Goal: Book appointment/travel/reservation

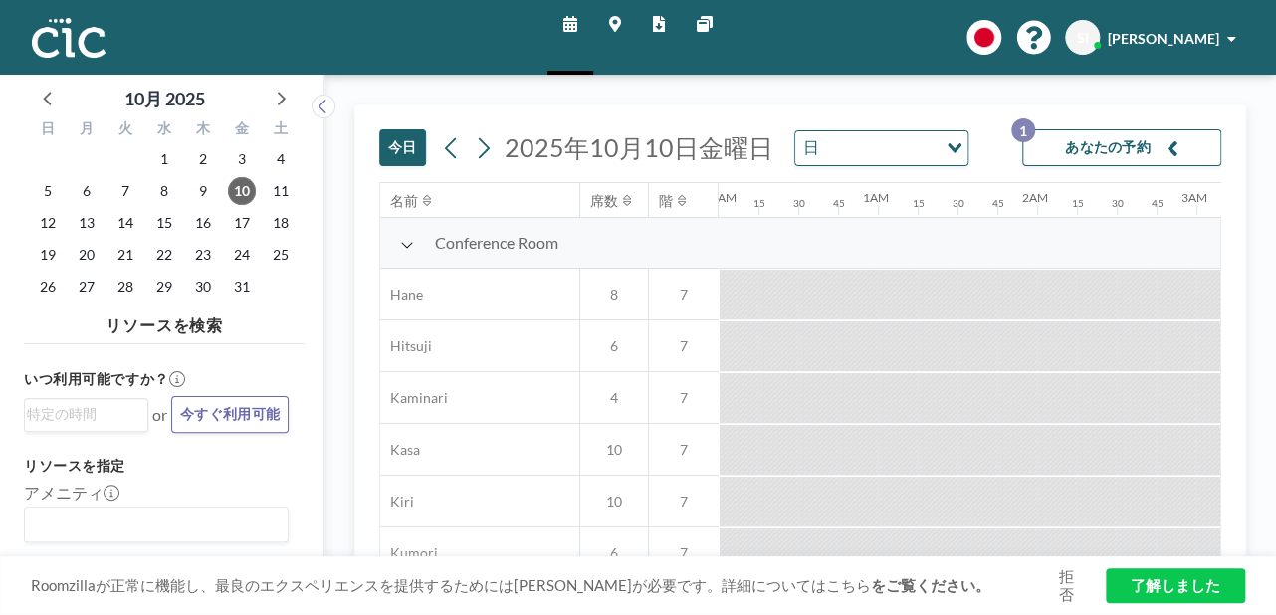
scroll to position [0, 1394]
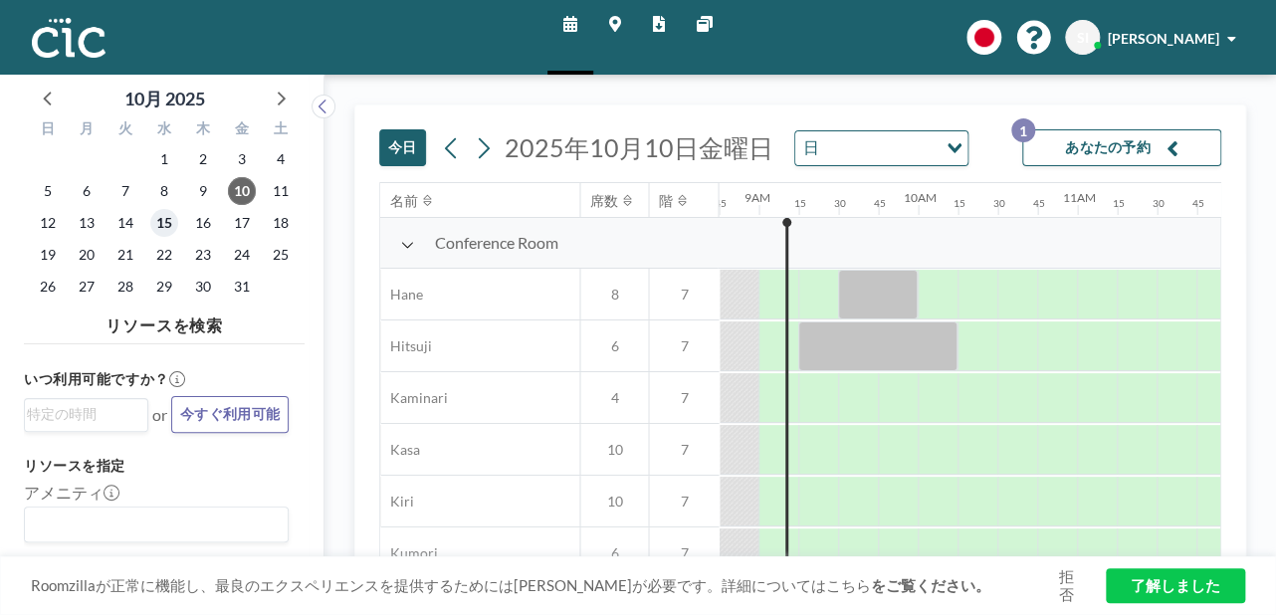
click at [155, 216] on span "15" at bounding box center [164, 223] width 28 height 28
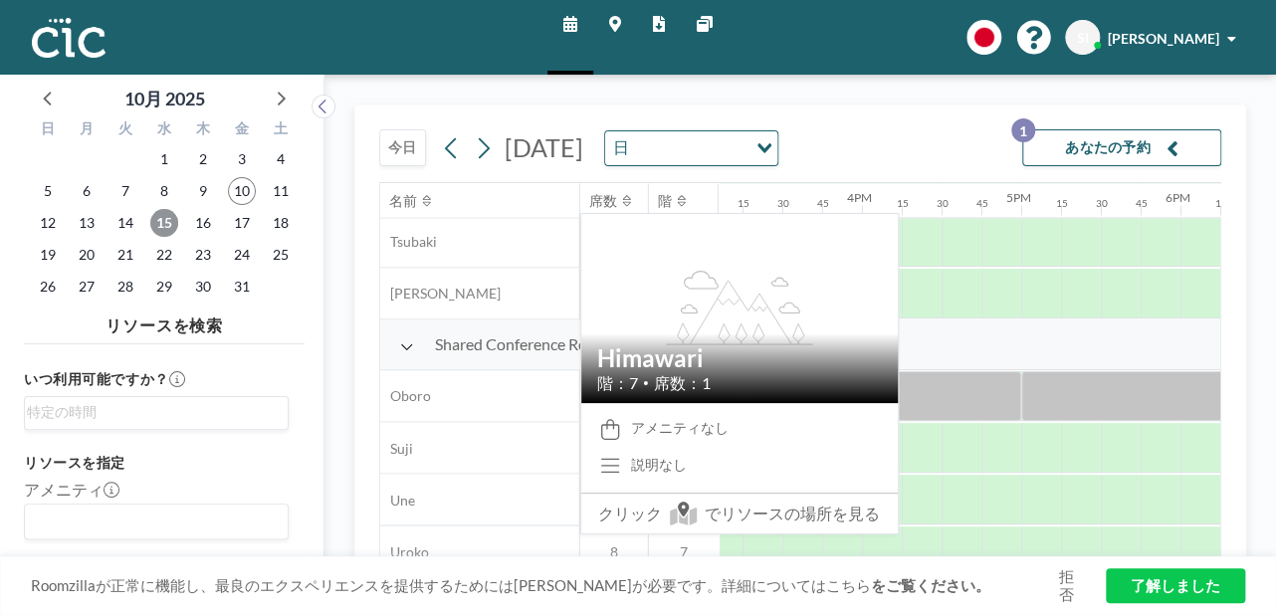
scroll to position [1346, 2406]
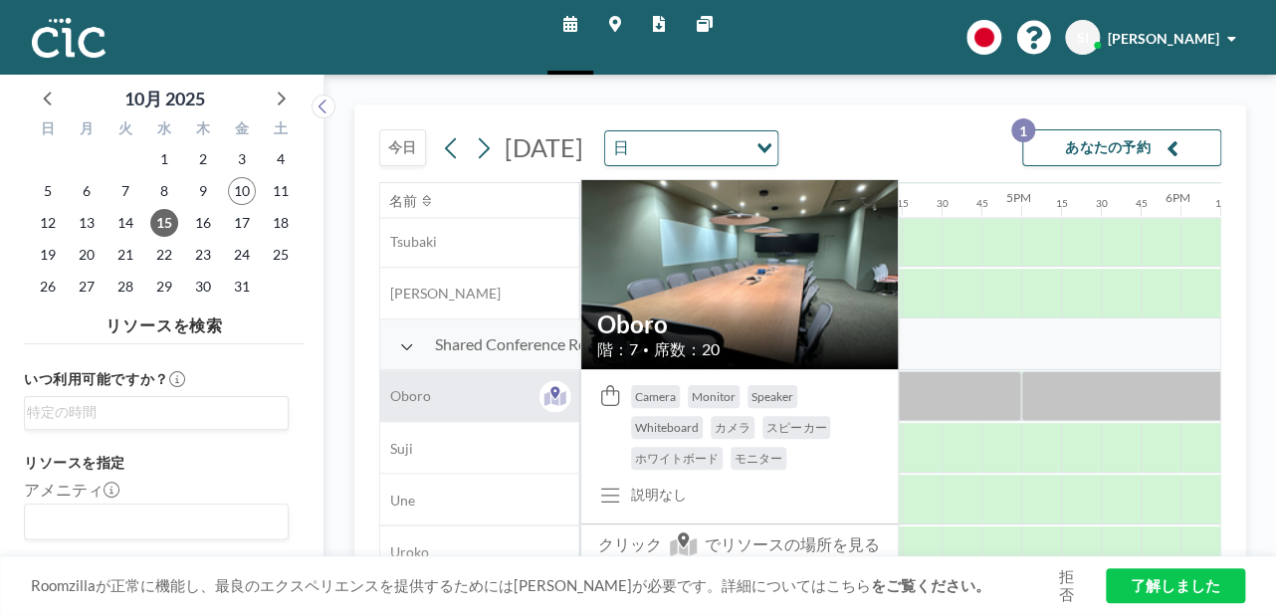
click at [407, 403] on span "Oboro" at bounding box center [405, 396] width 51 height 18
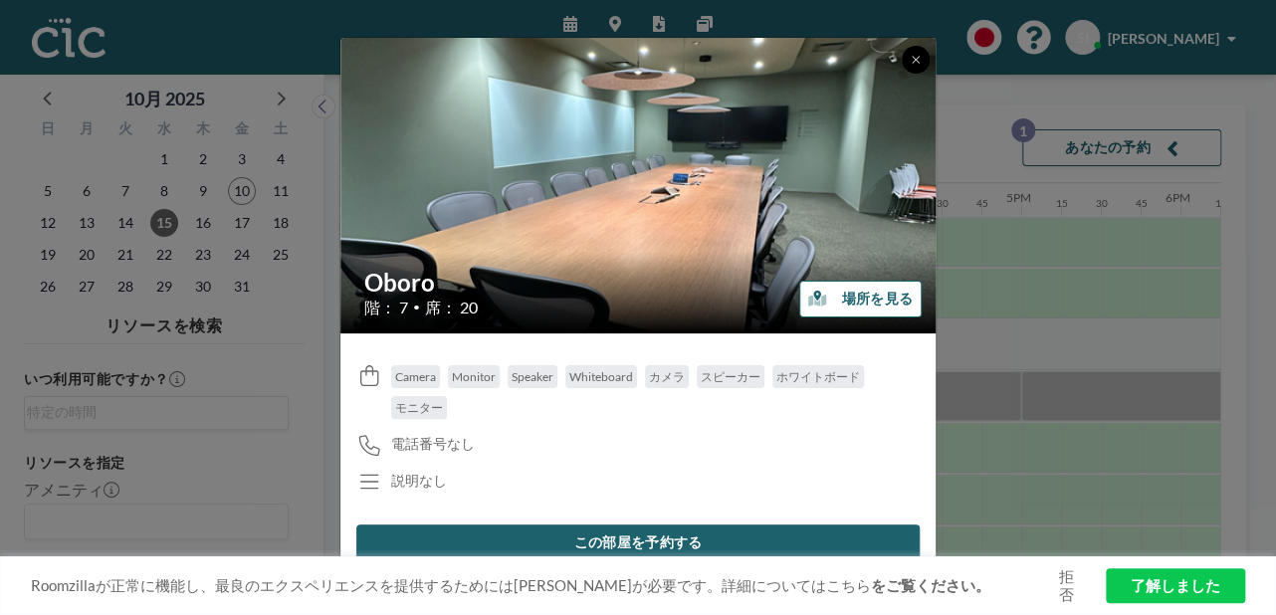
click at [913, 56] on icon at bounding box center [916, 60] width 12 height 12
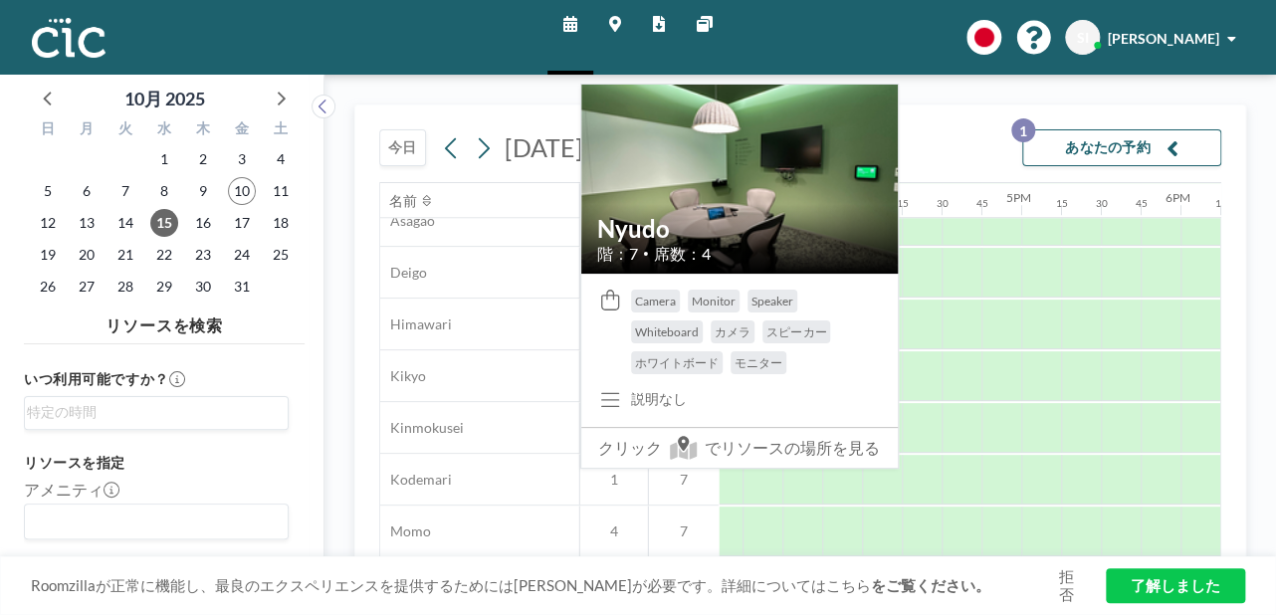
scroll to position [702, 2406]
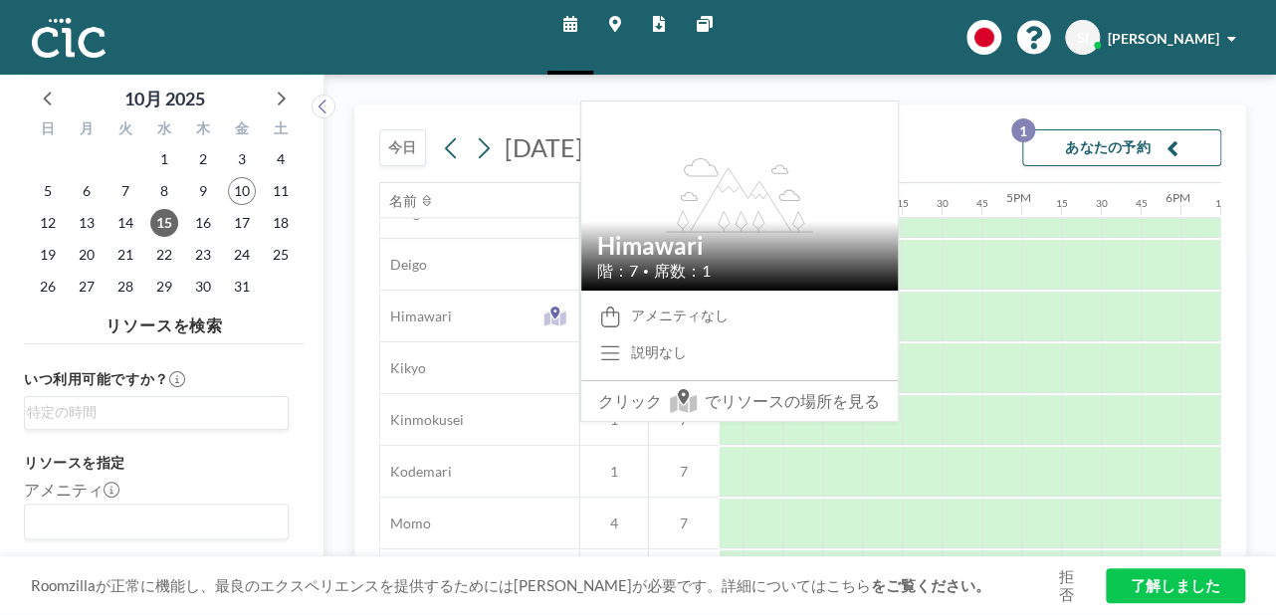
click at [505, 300] on div "Himawari" at bounding box center [479, 316] width 199 height 51
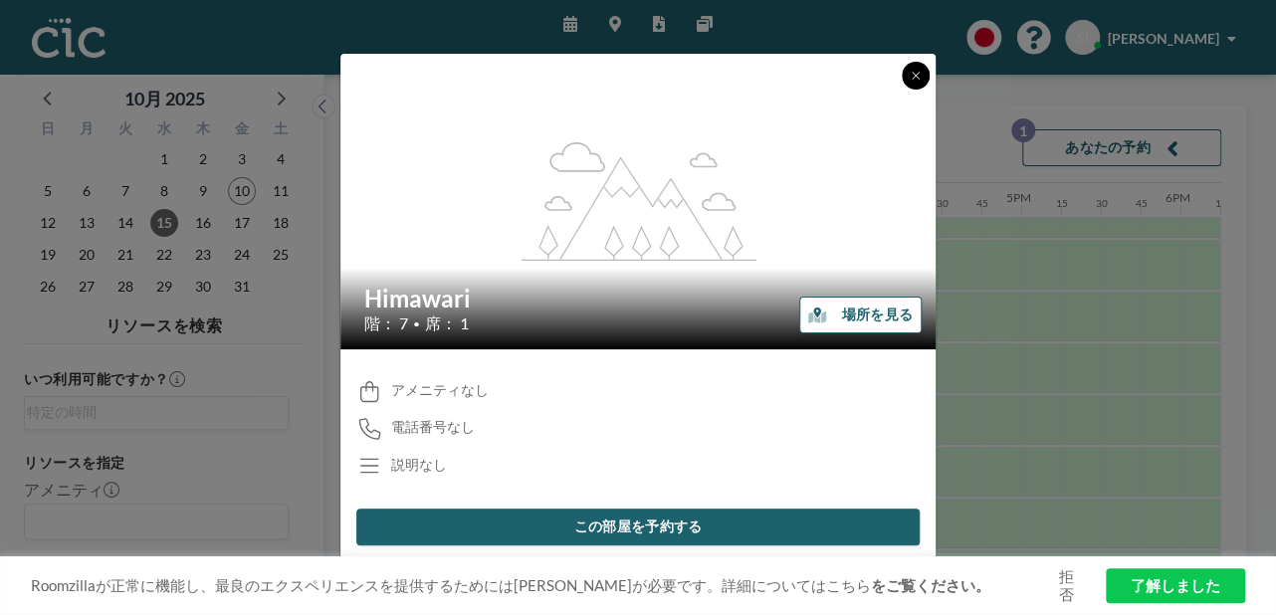
click at [910, 78] on icon at bounding box center [916, 76] width 12 height 12
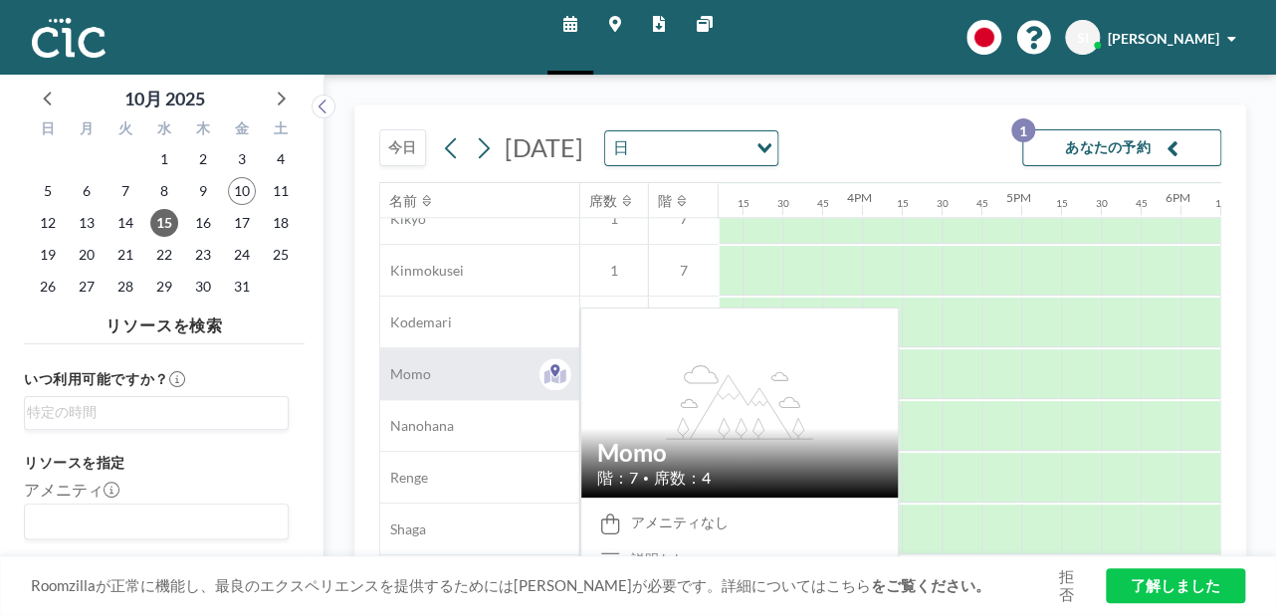
scroll to position [855, 2406]
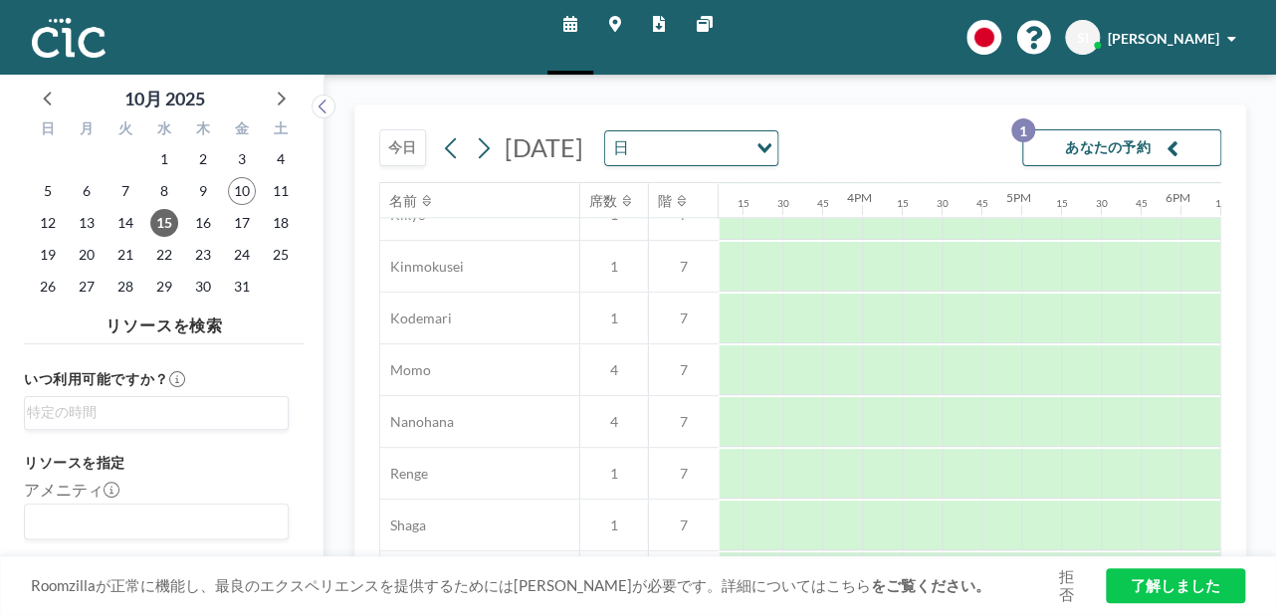
click at [379, 371] on div "名前 席数 階 12AM 15 30 45 1AM 15 30 45 2AM 15 30 45 3AM 15 30 45 4AM 15 30 45 5AM 1…" at bounding box center [800, 371] width 842 height 378
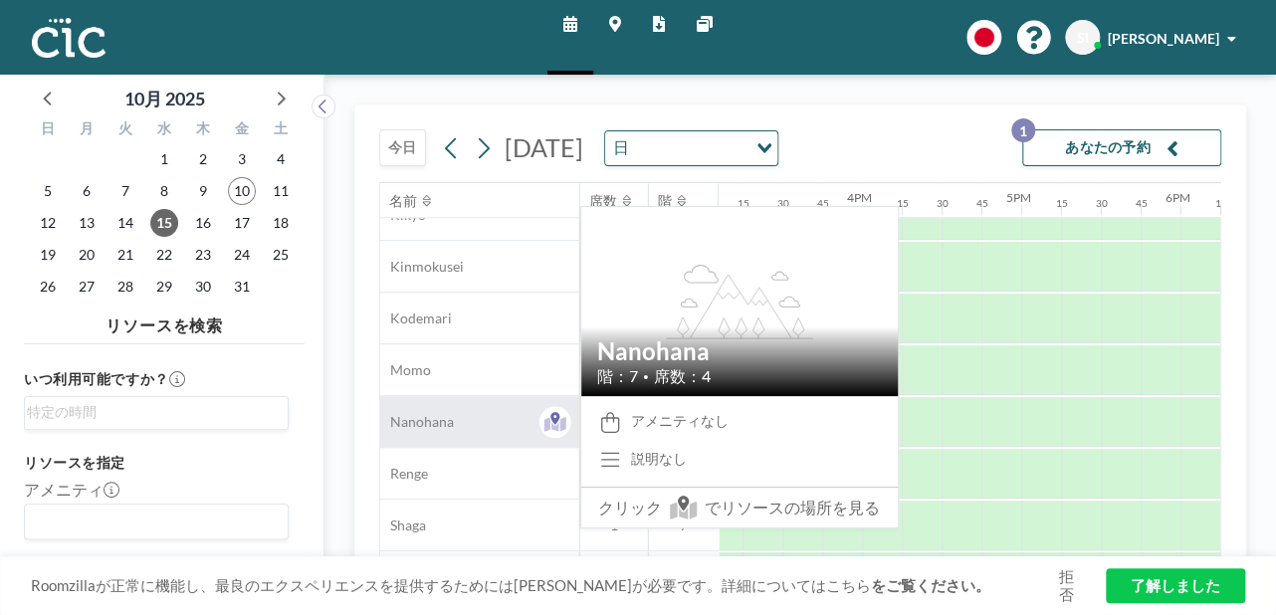
click at [406, 434] on div "Nanohana" at bounding box center [479, 421] width 199 height 51
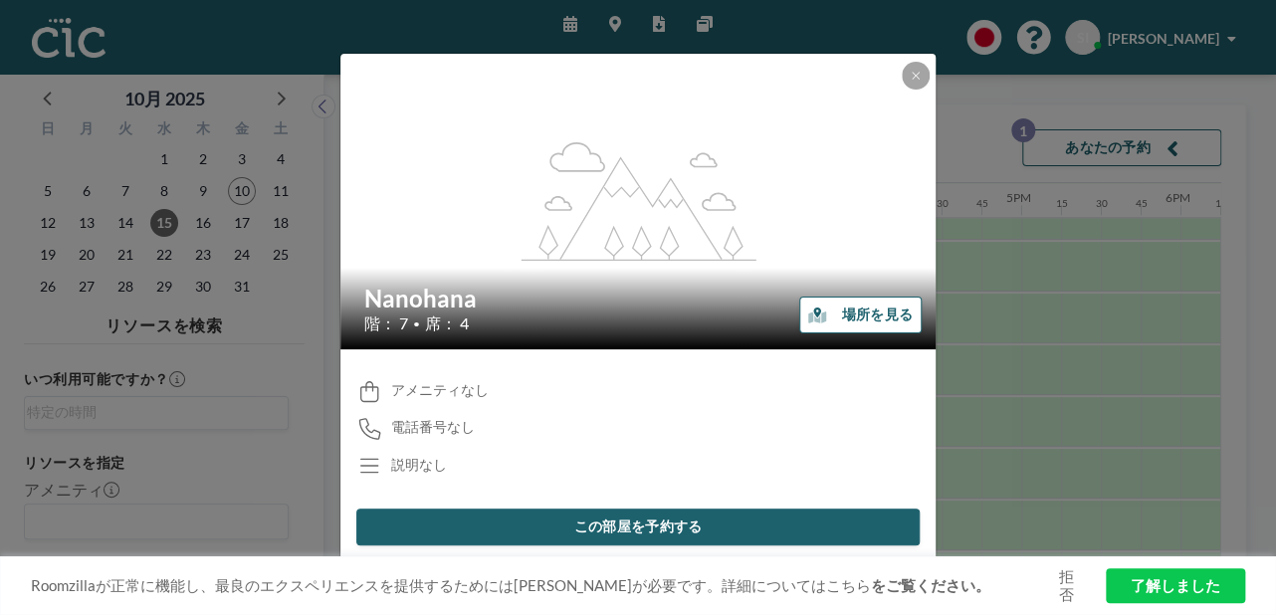
click at [866, 315] on button "場所を見る" at bounding box center [861, 315] width 122 height 37
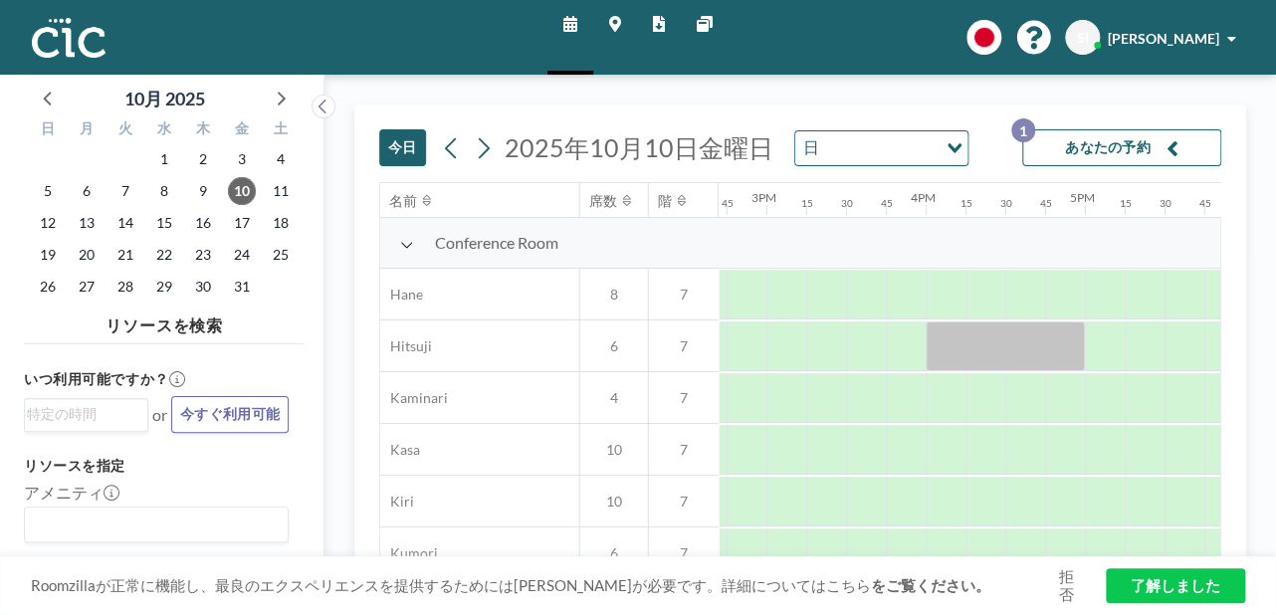
scroll to position [0, 2344]
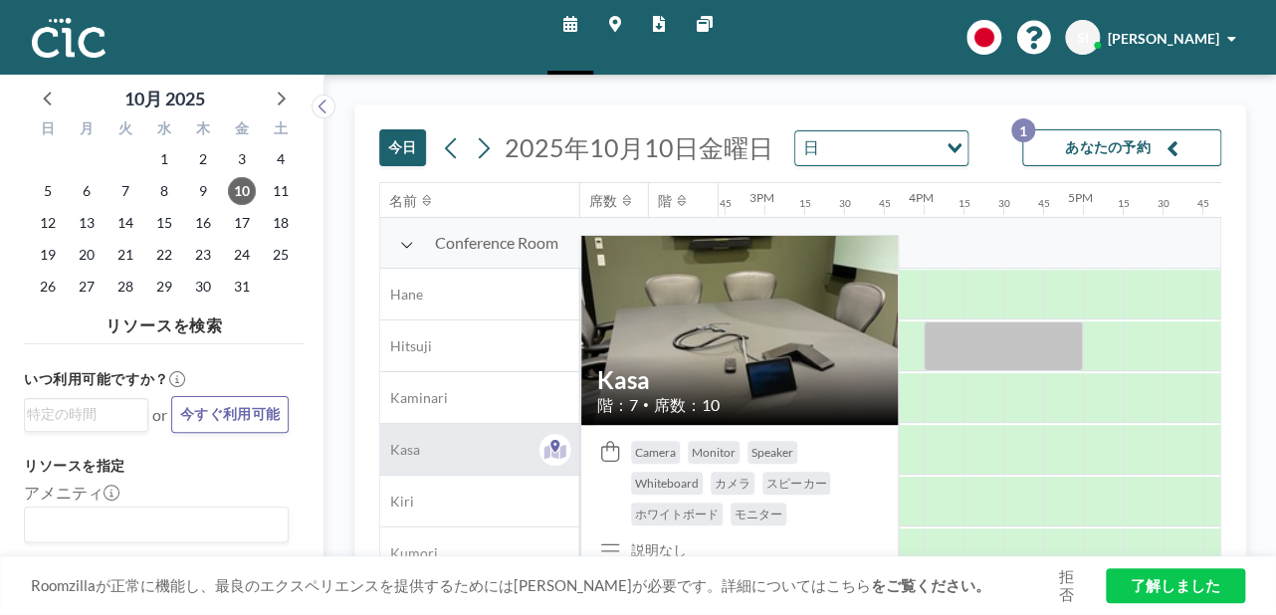
click at [410, 443] on span "Kasa" at bounding box center [400, 450] width 40 height 18
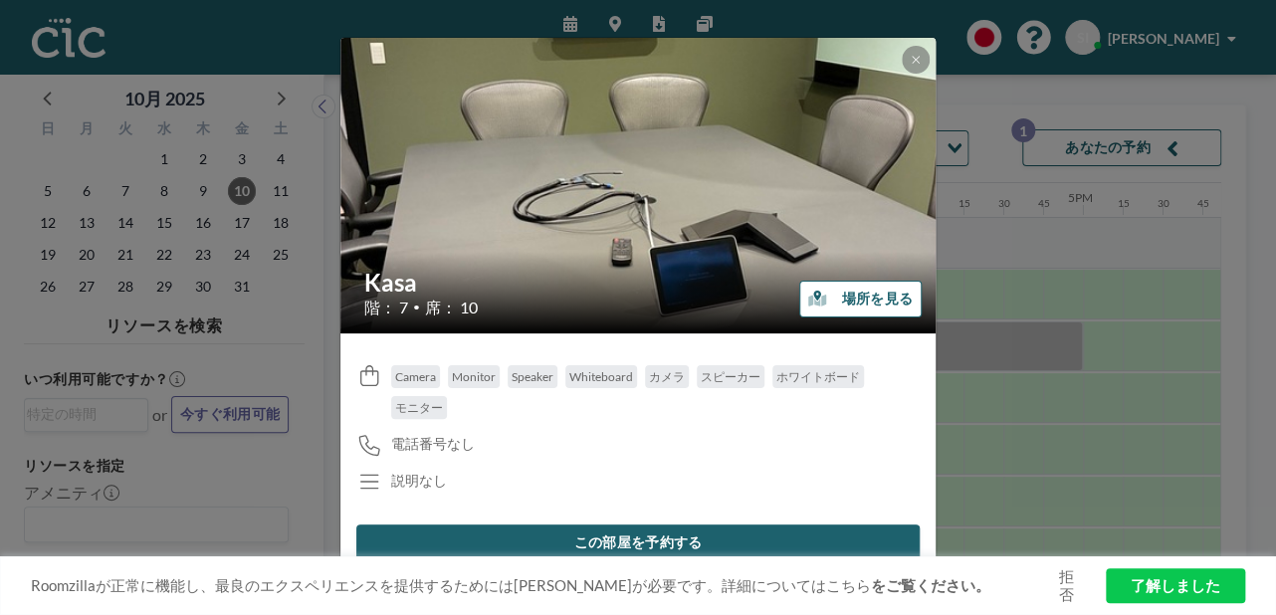
click at [845, 300] on button "場所を見る" at bounding box center [861, 299] width 122 height 37
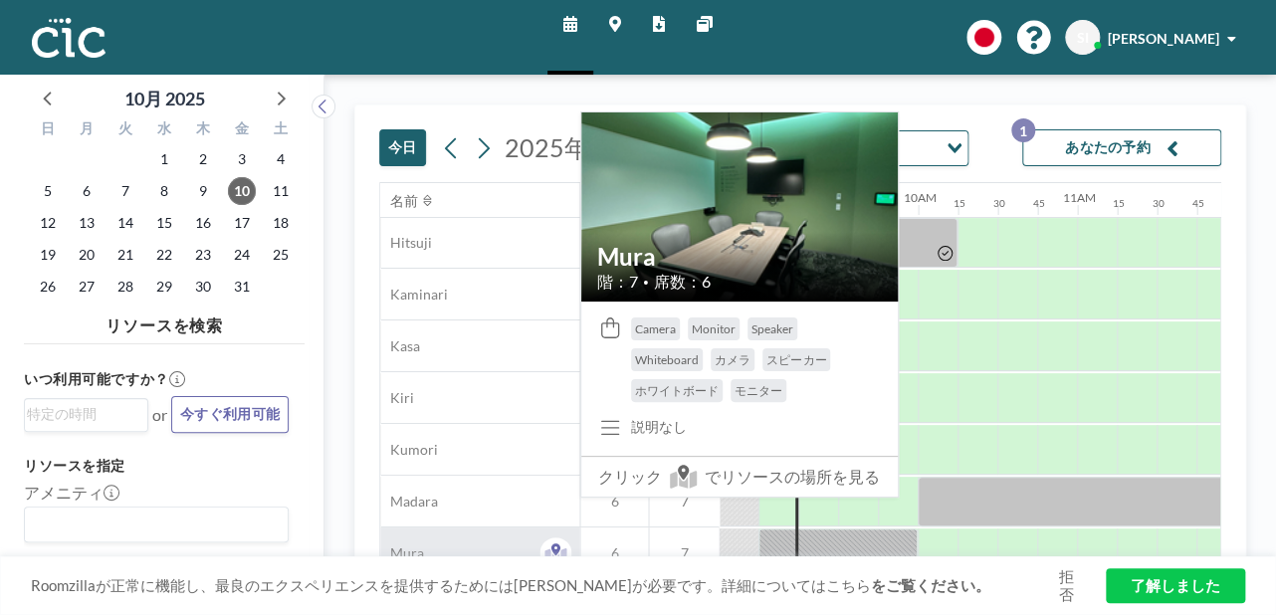
scroll to position [103, 1394]
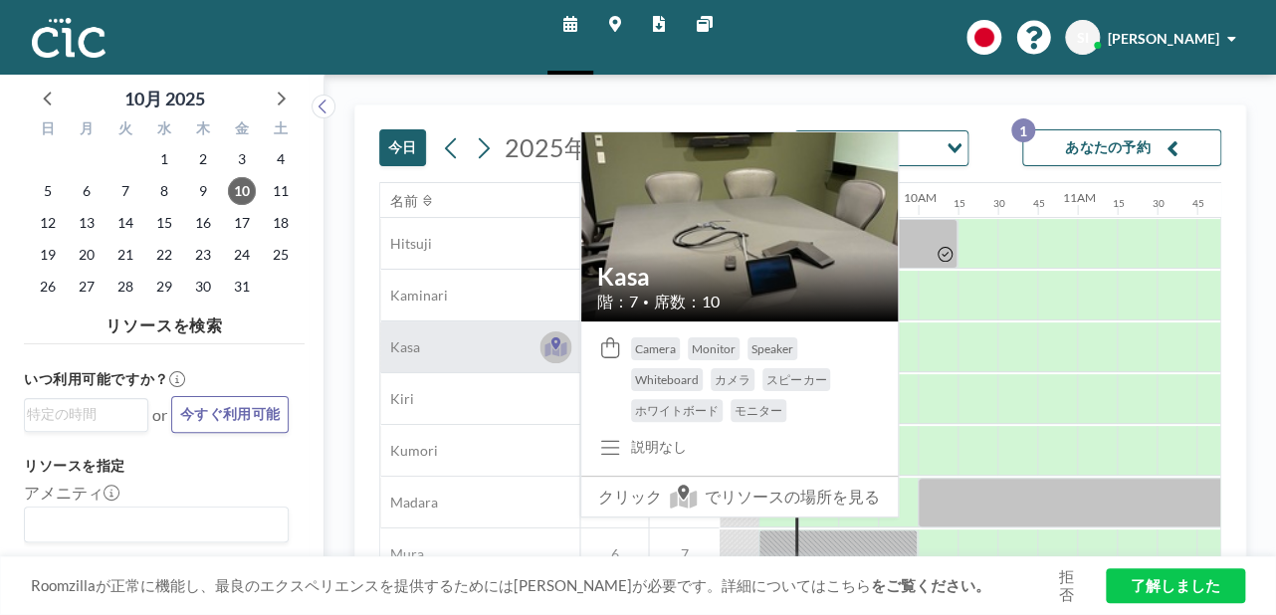
click at [548, 349] on icon at bounding box center [556, 349] width 23 height 15
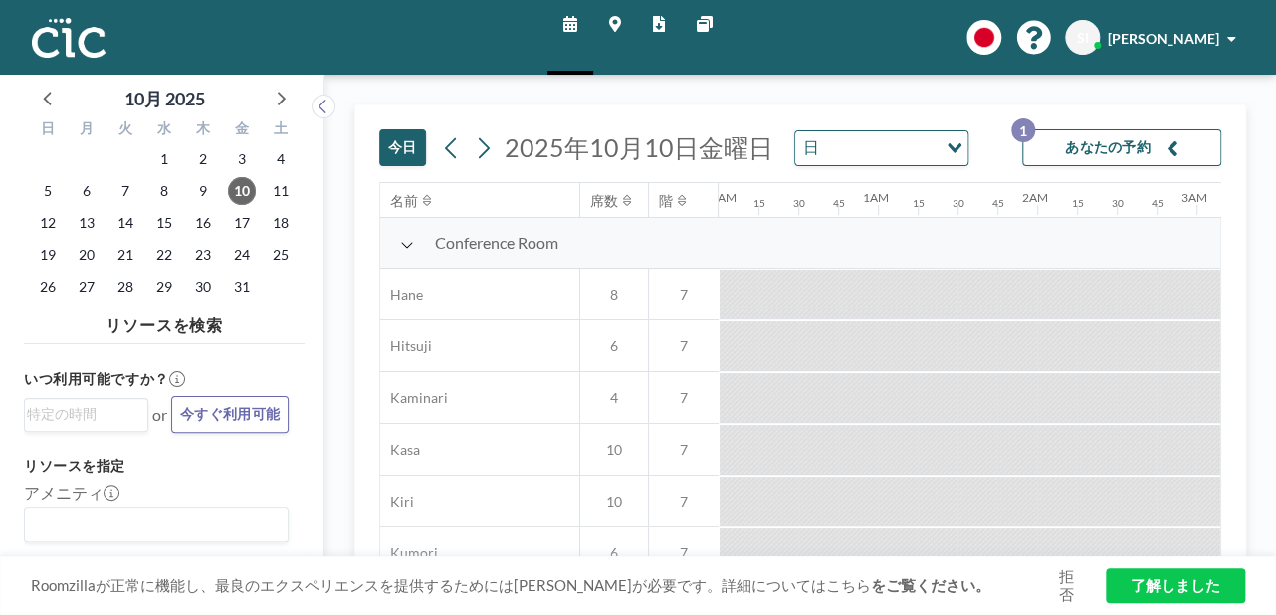
scroll to position [0, 1394]
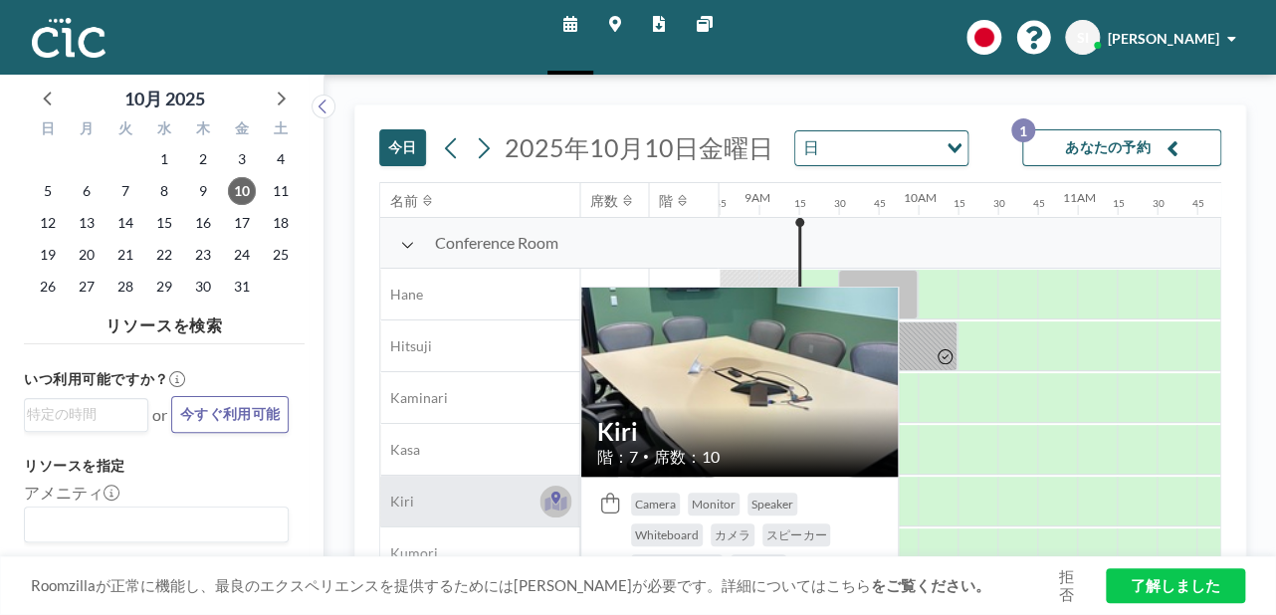
click at [558, 499] on icon at bounding box center [555, 498] width 9 height 12
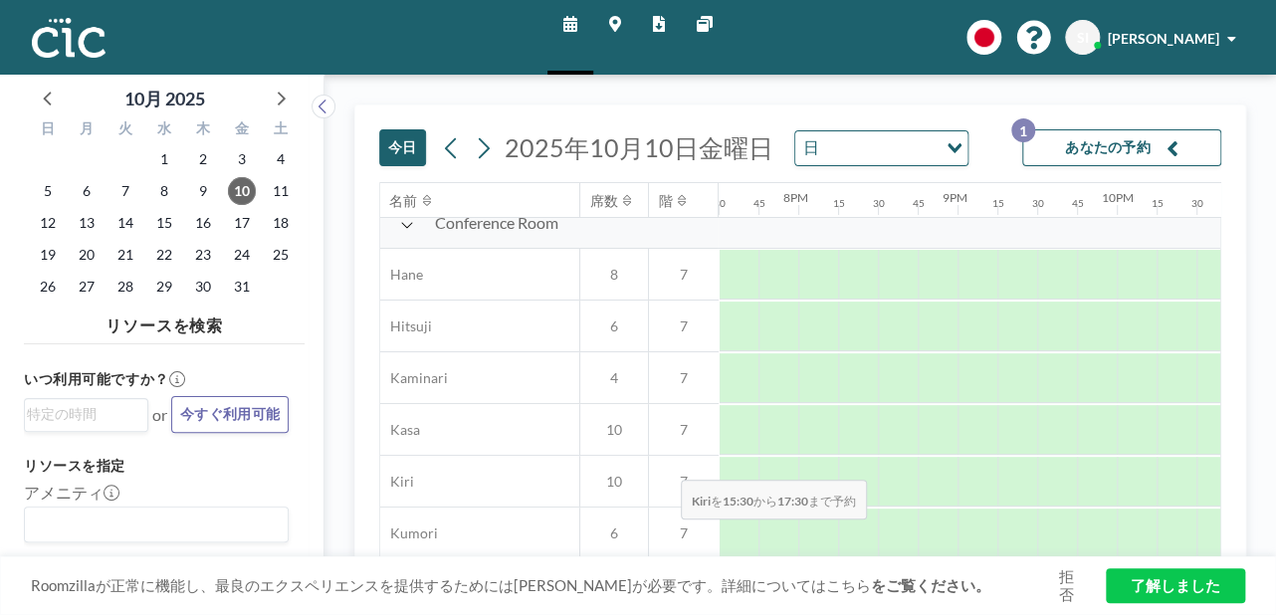
scroll to position [54, 3107]
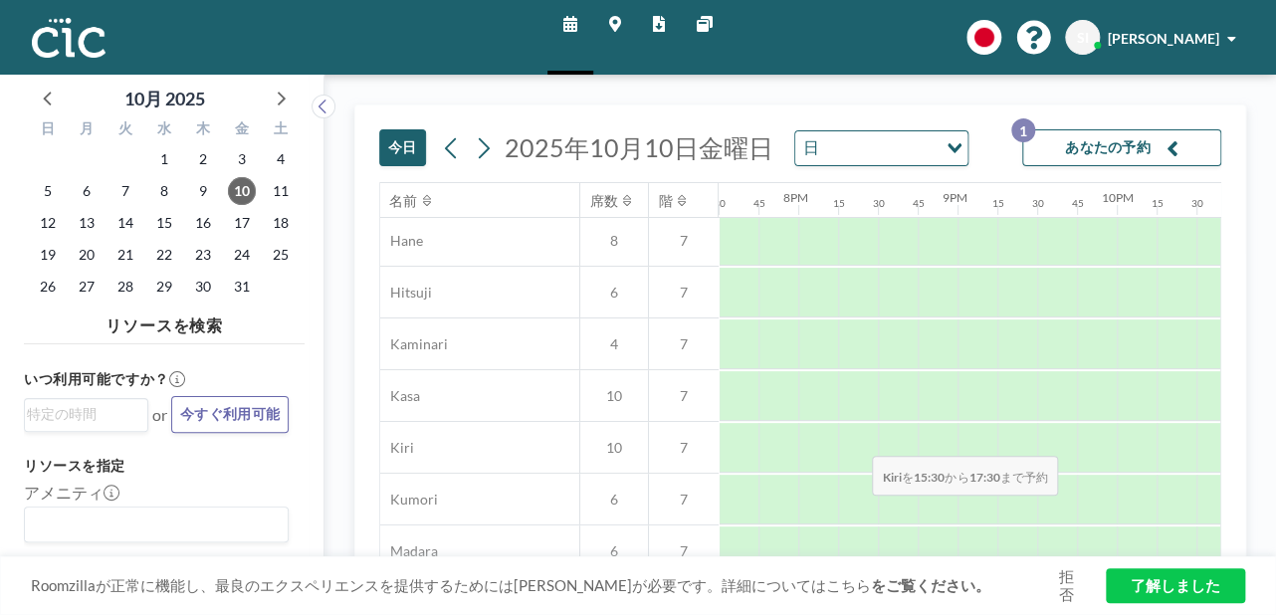
drag, startPoint x: 1006, startPoint y: 505, endPoint x: 856, endPoint y: 443, distance: 161.6
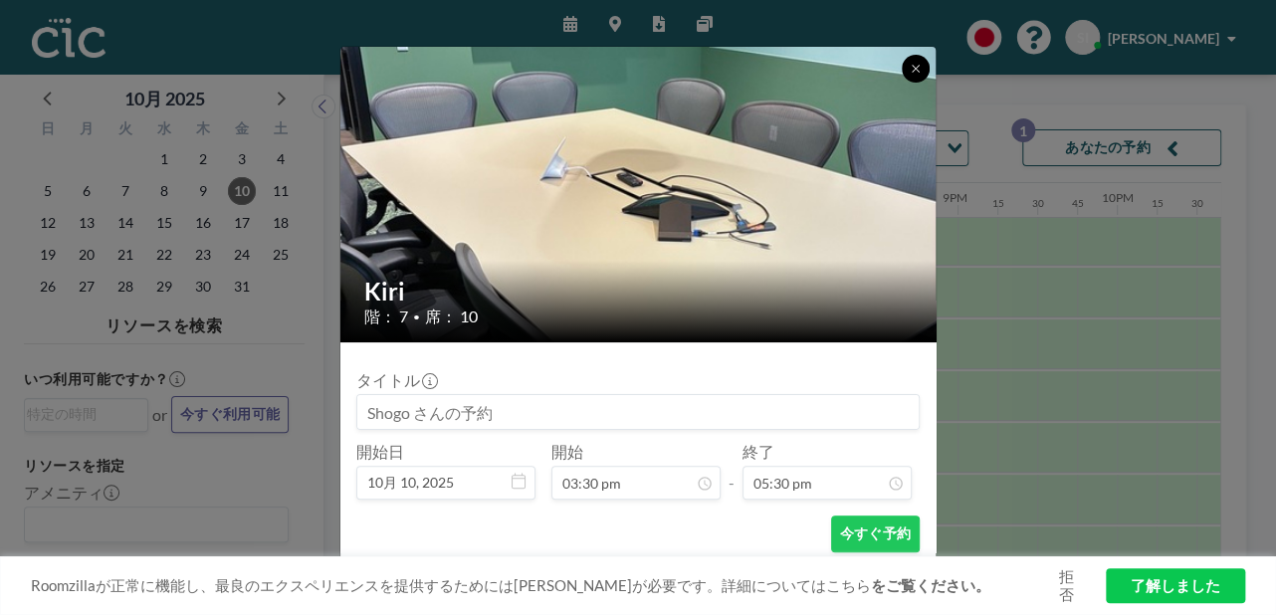
click at [912, 69] on icon at bounding box center [916, 69] width 12 height 12
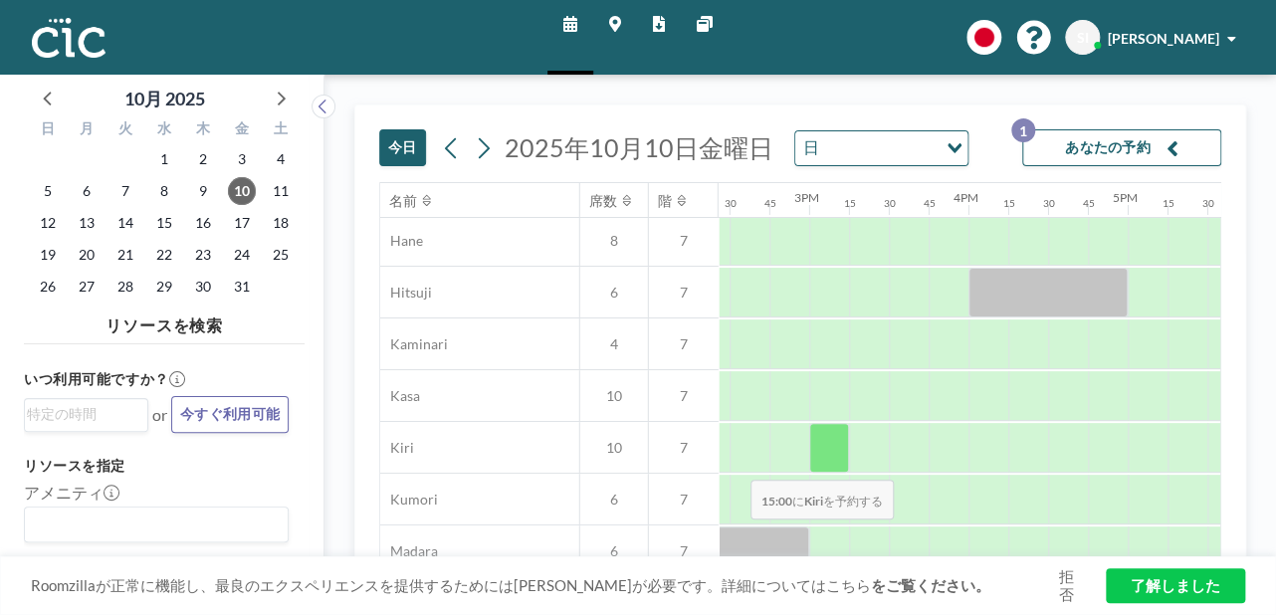
scroll to position [54, 2295]
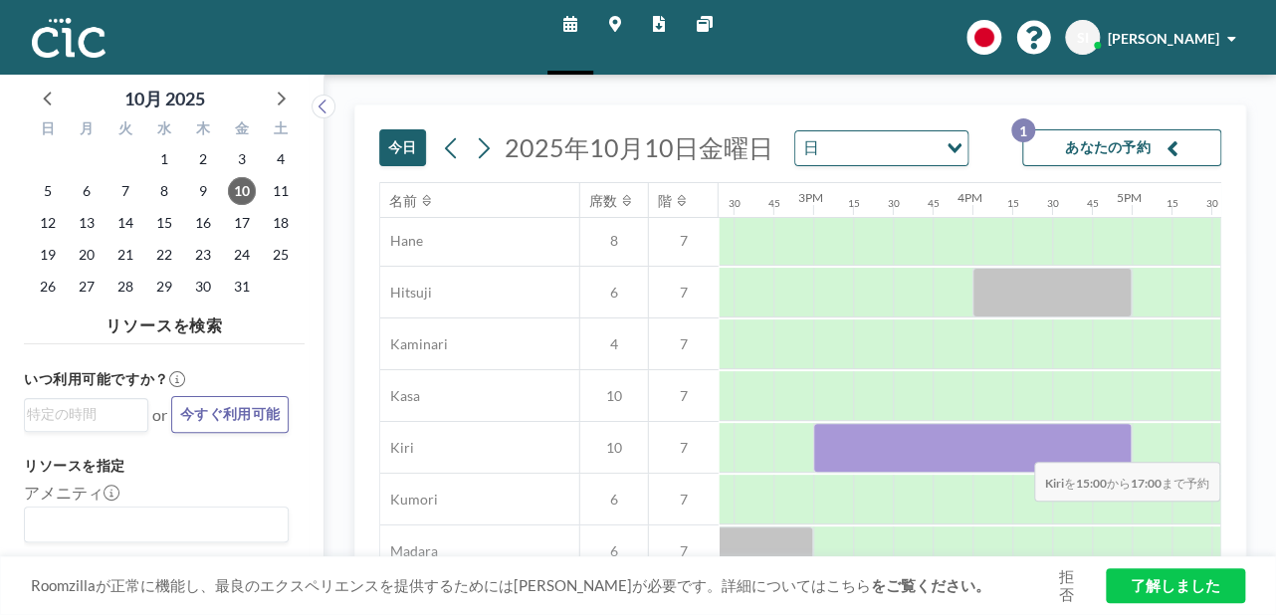
click at [1196, 449] on div at bounding box center [1192, 447] width 40 height 49
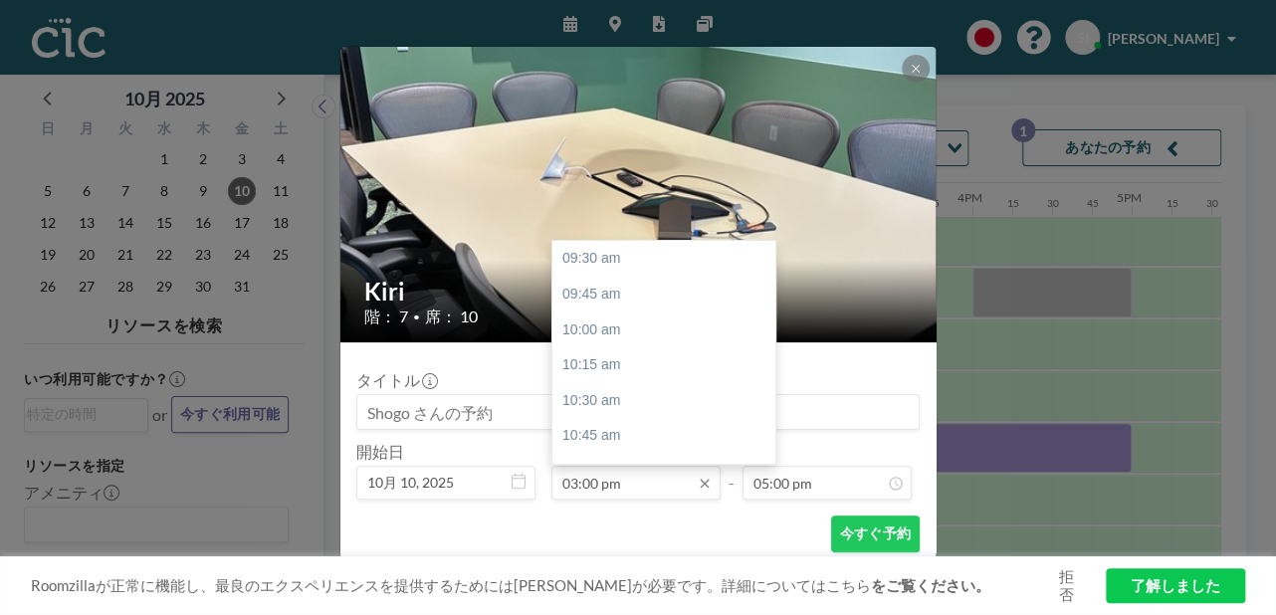
scroll to position [780, 0]
click at [613, 325] on div "03:30 pm" at bounding box center [669, 331] width 233 height 36
type input "03:30 pm"
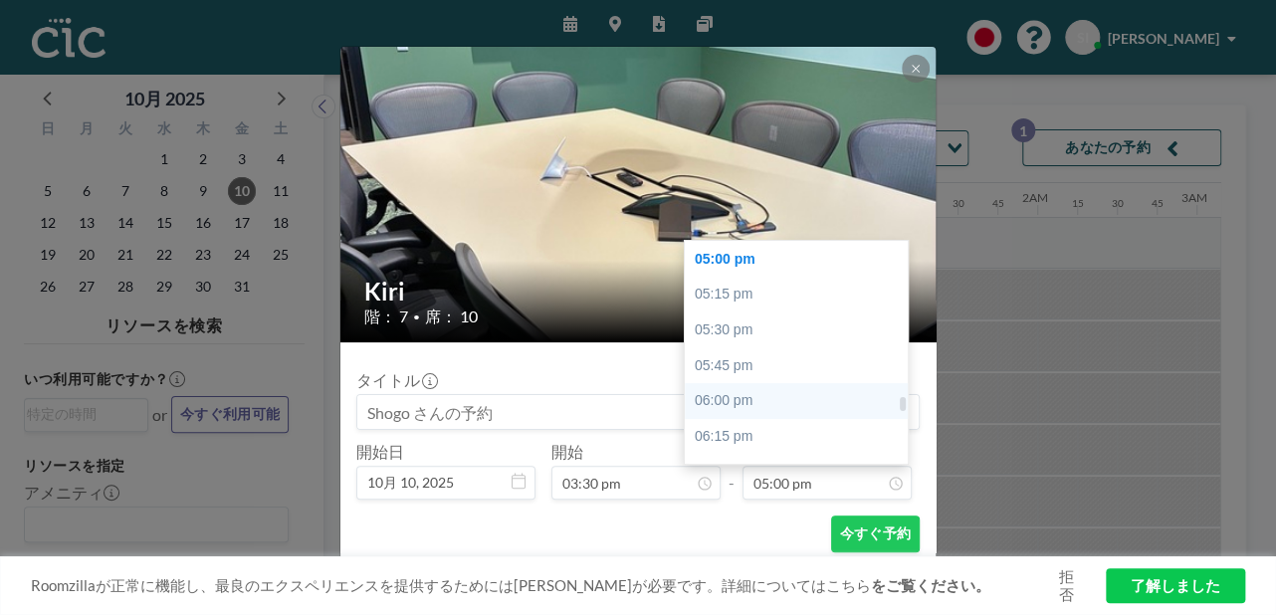
scroll to position [0, 2430]
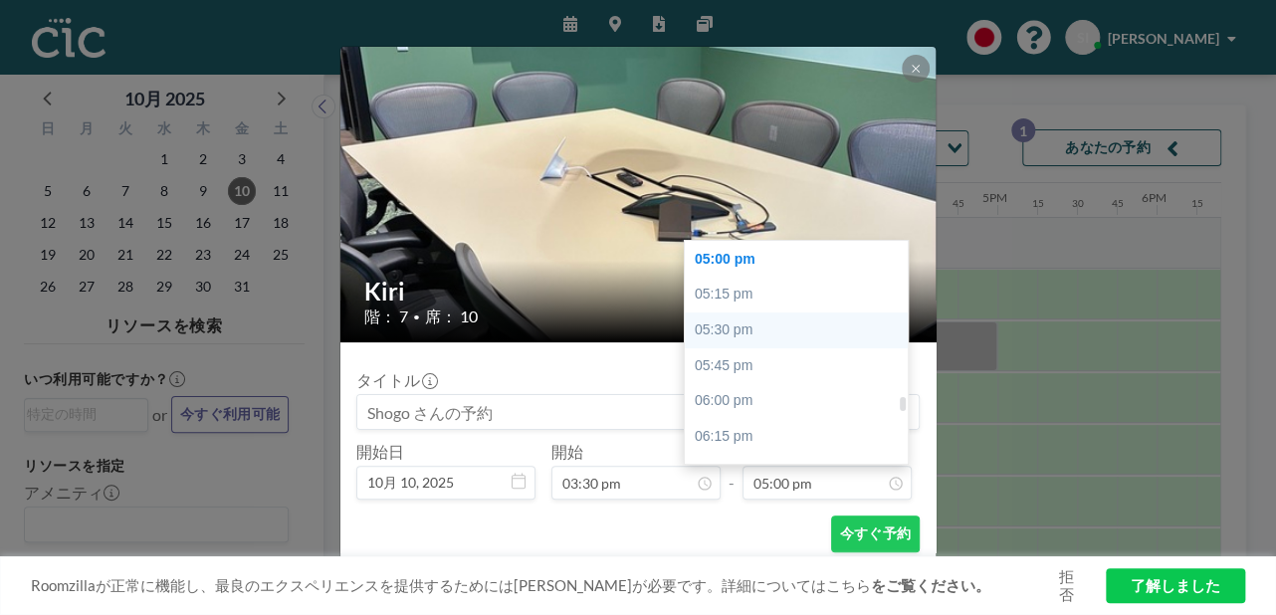
click at [709, 334] on div "05:30 pm" at bounding box center [801, 331] width 233 height 36
type input "05:30 pm"
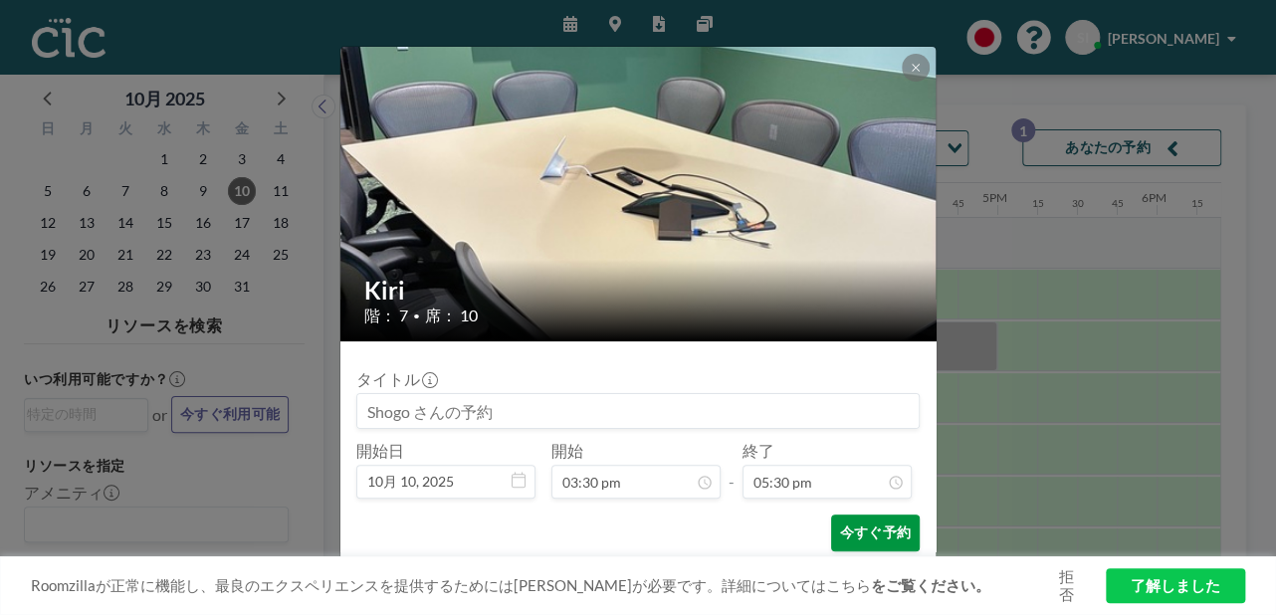
scroll to position [2481, 0]
click at [850, 539] on button "今すぐ予約" at bounding box center [875, 533] width 89 height 37
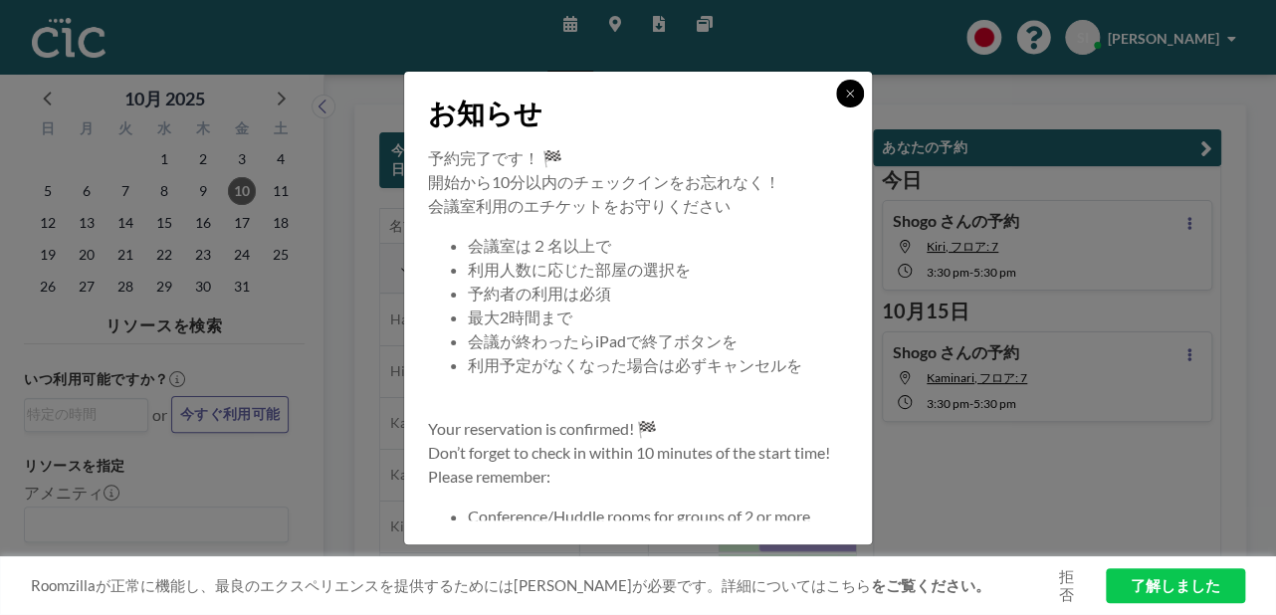
click at [848, 97] on icon at bounding box center [850, 94] width 12 height 12
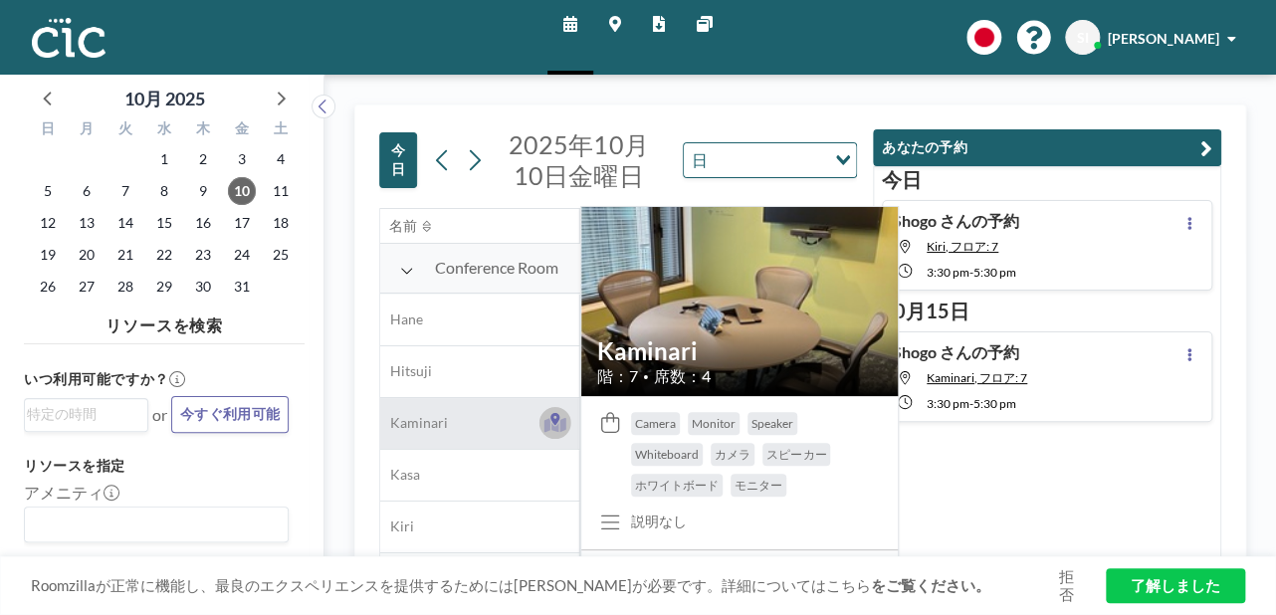
click at [562, 423] on icon at bounding box center [556, 425] width 23 height 15
